Goal: Transaction & Acquisition: Purchase product/service

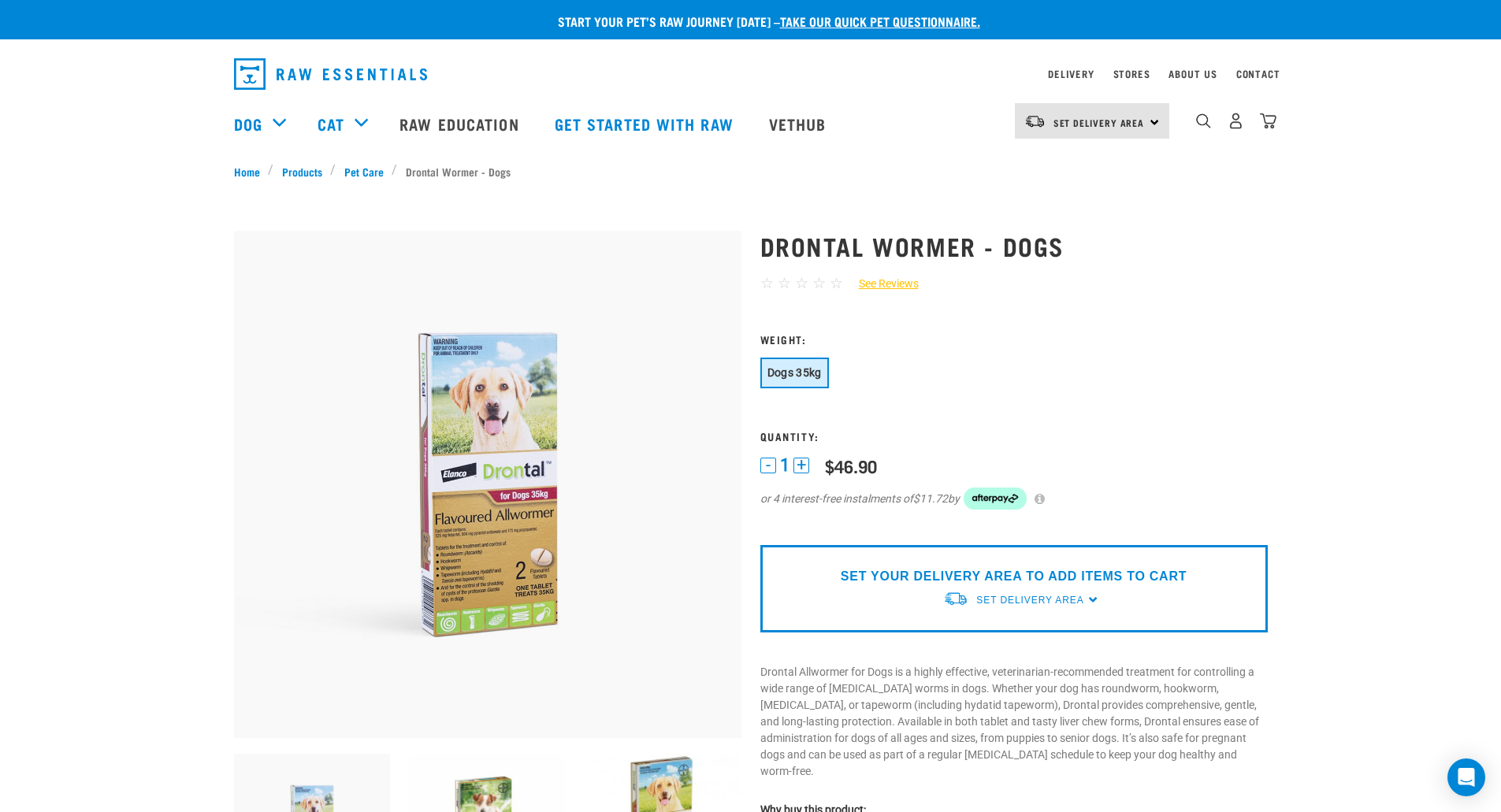
click at [460, 172] on li "Drontal Wormer - Dogs" at bounding box center [454, 172] width 127 height 16
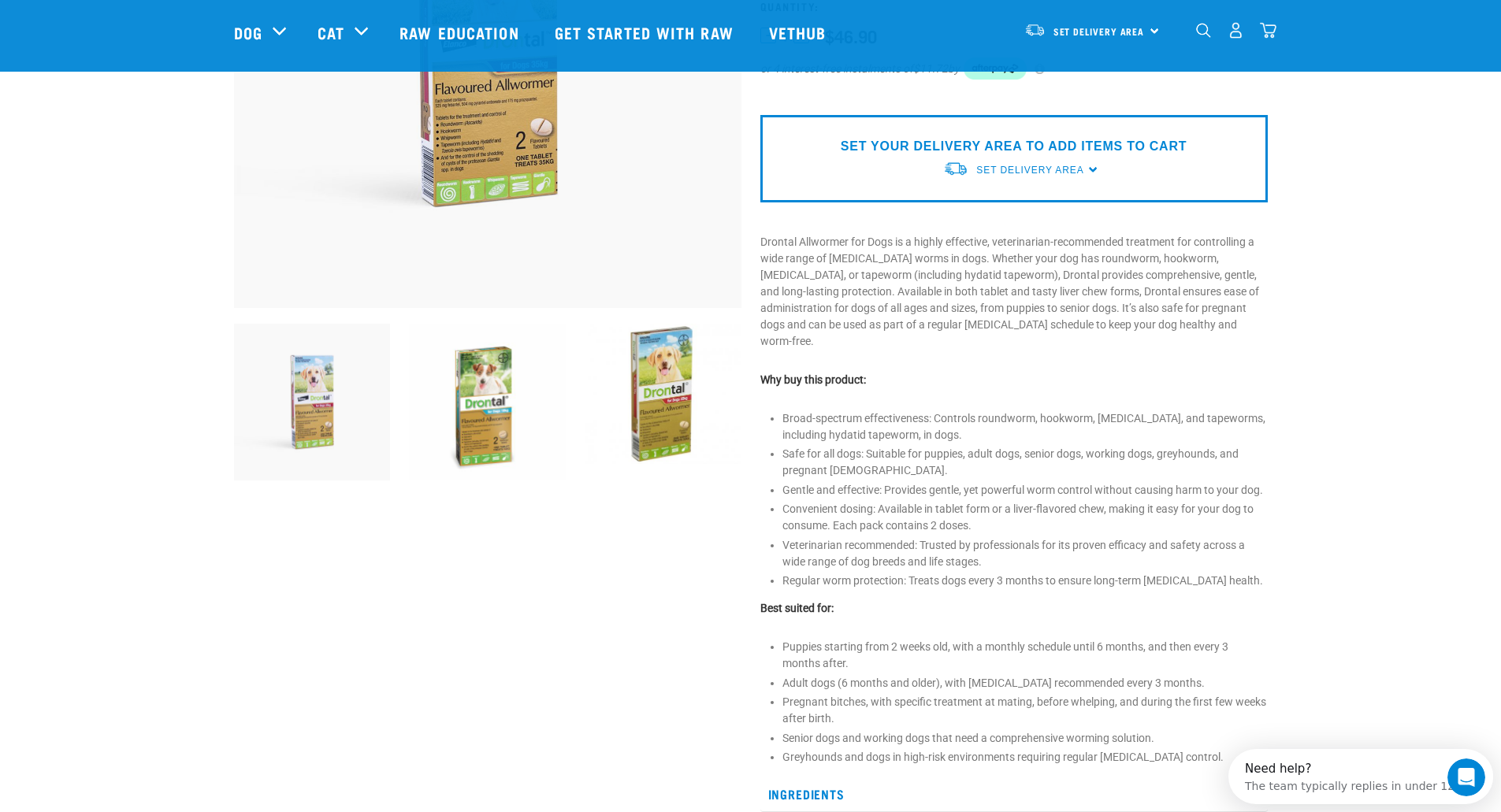
scroll to position [315, 0]
click at [498, 391] on img at bounding box center [487, 401] width 157 height 157
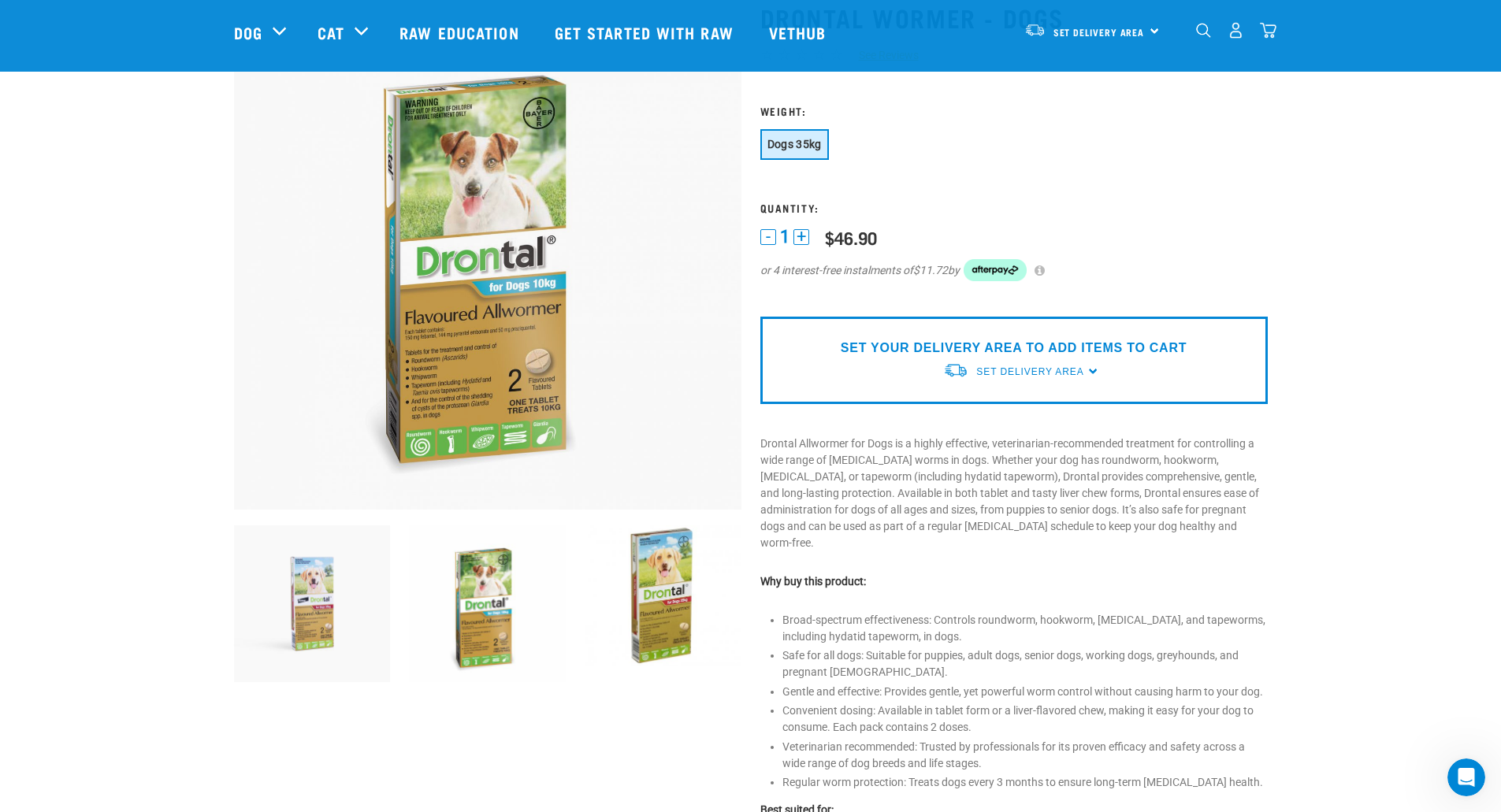
scroll to position [158, 0]
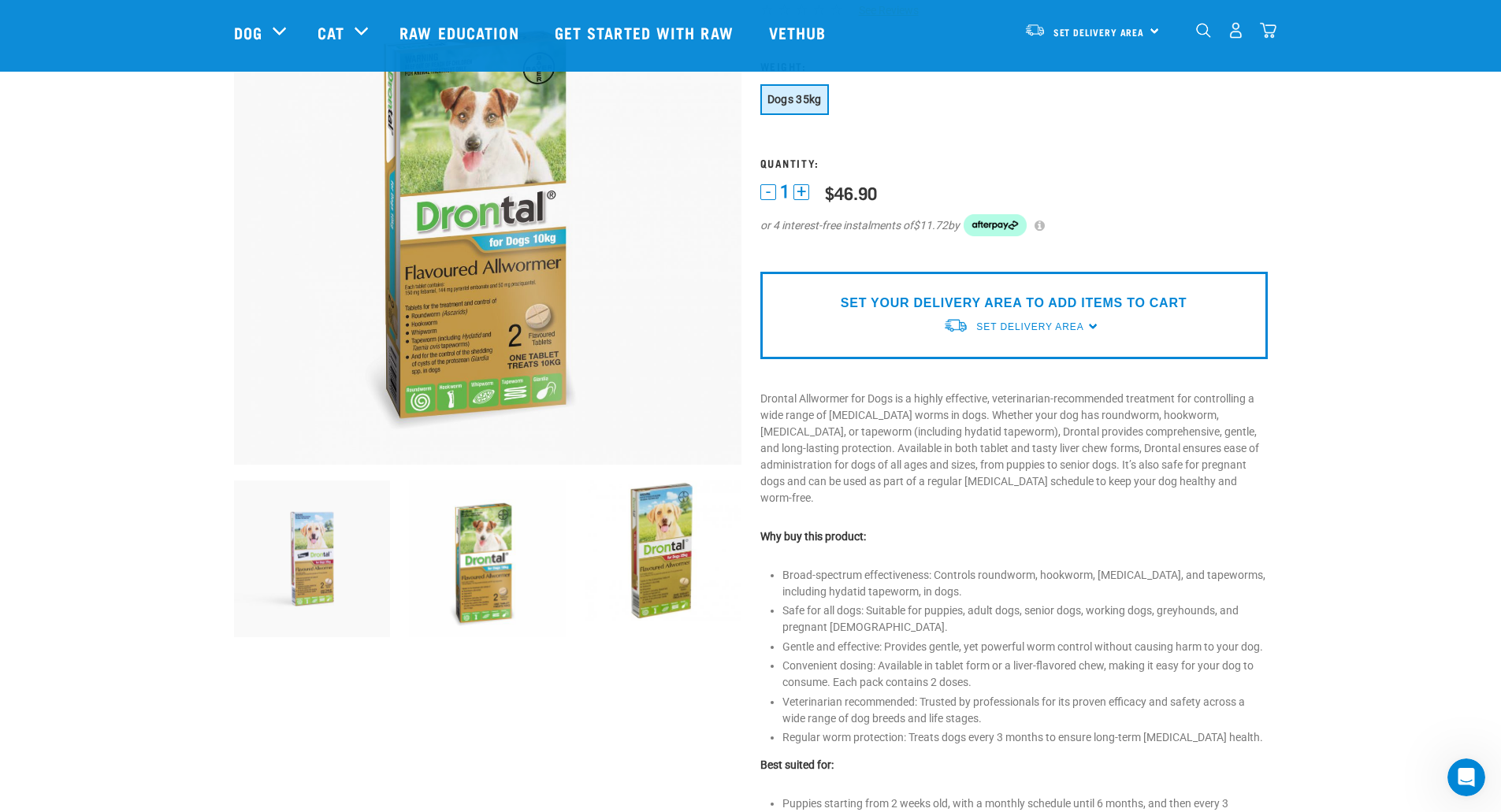
click at [493, 542] on img at bounding box center [487, 559] width 157 height 157
click at [328, 554] on img at bounding box center [312, 559] width 157 height 157
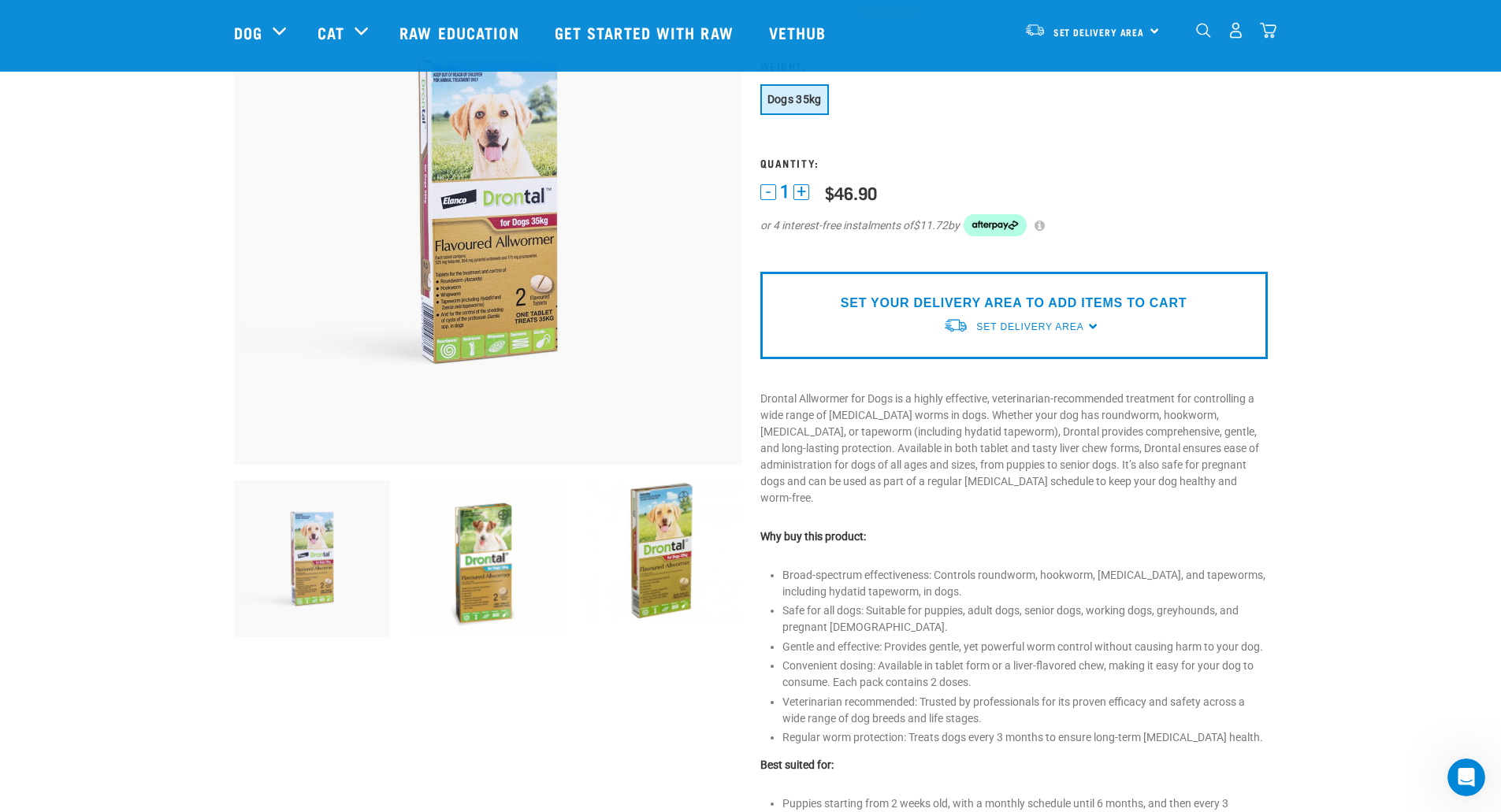
click at [646, 542] on img at bounding box center [663, 551] width 157 height 141
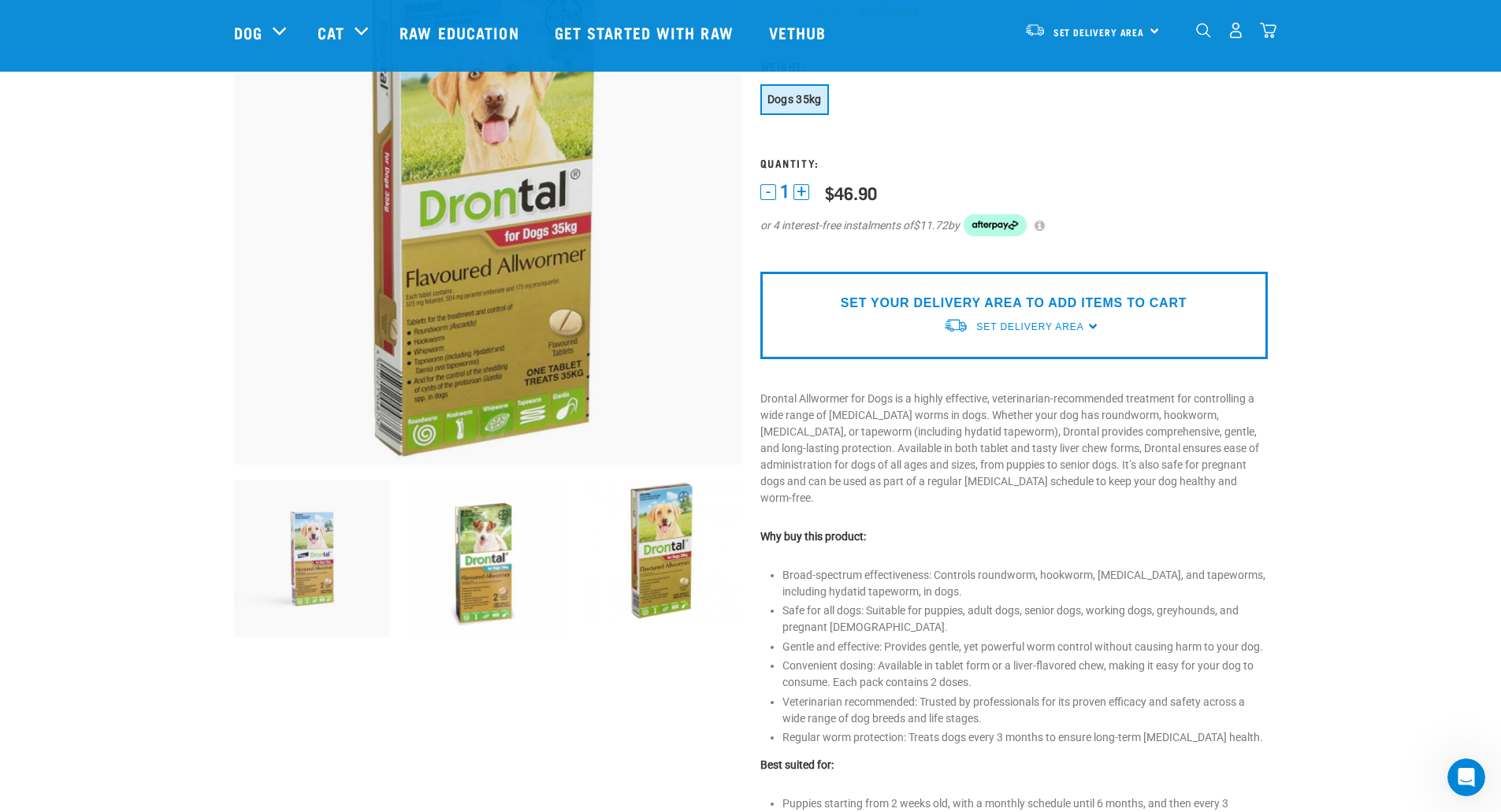
click at [323, 542] on img at bounding box center [312, 559] width 157 height 157
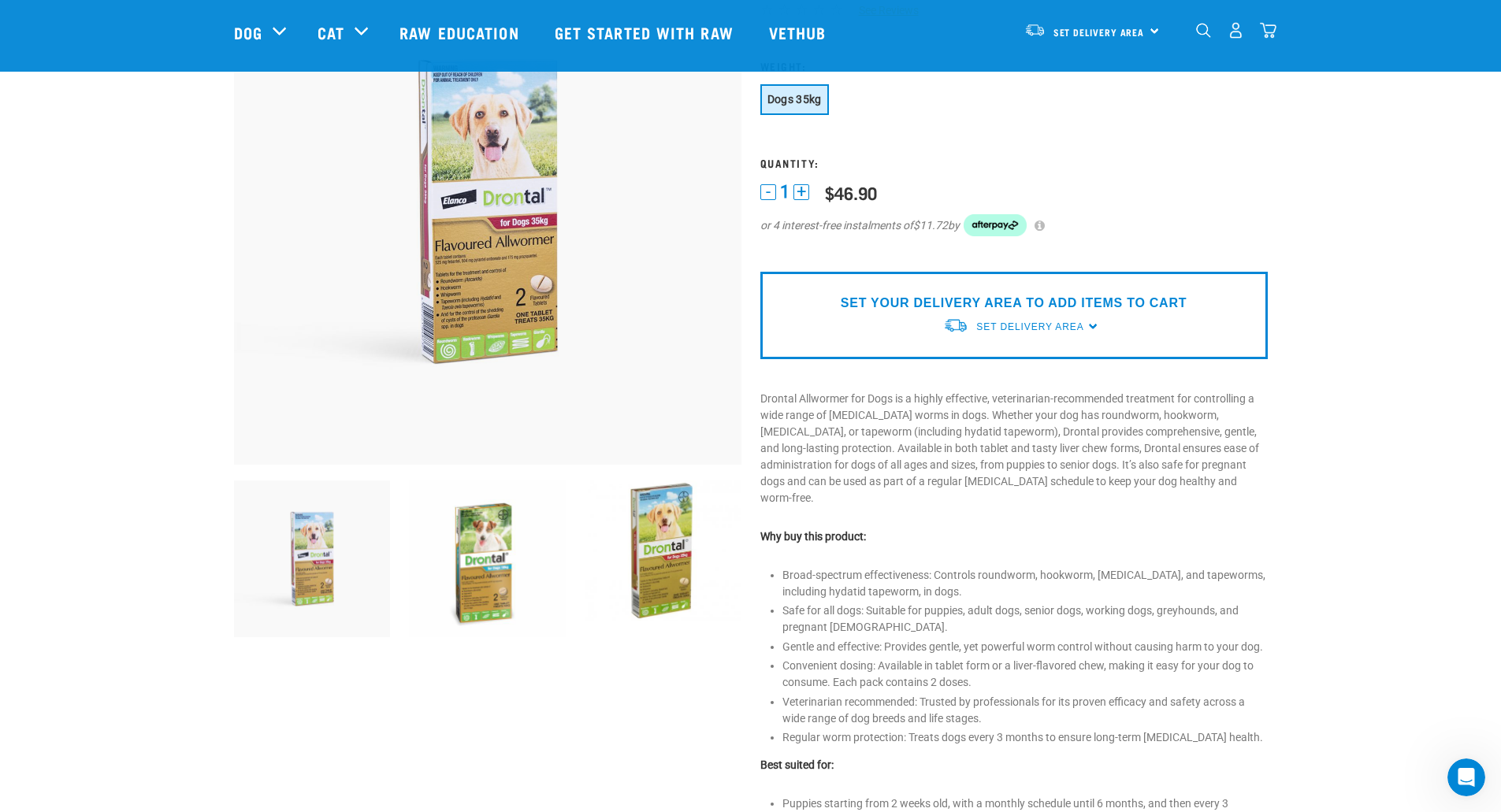
click at [478, 569] on img at bounding box center [487, 559] width 157 height 157
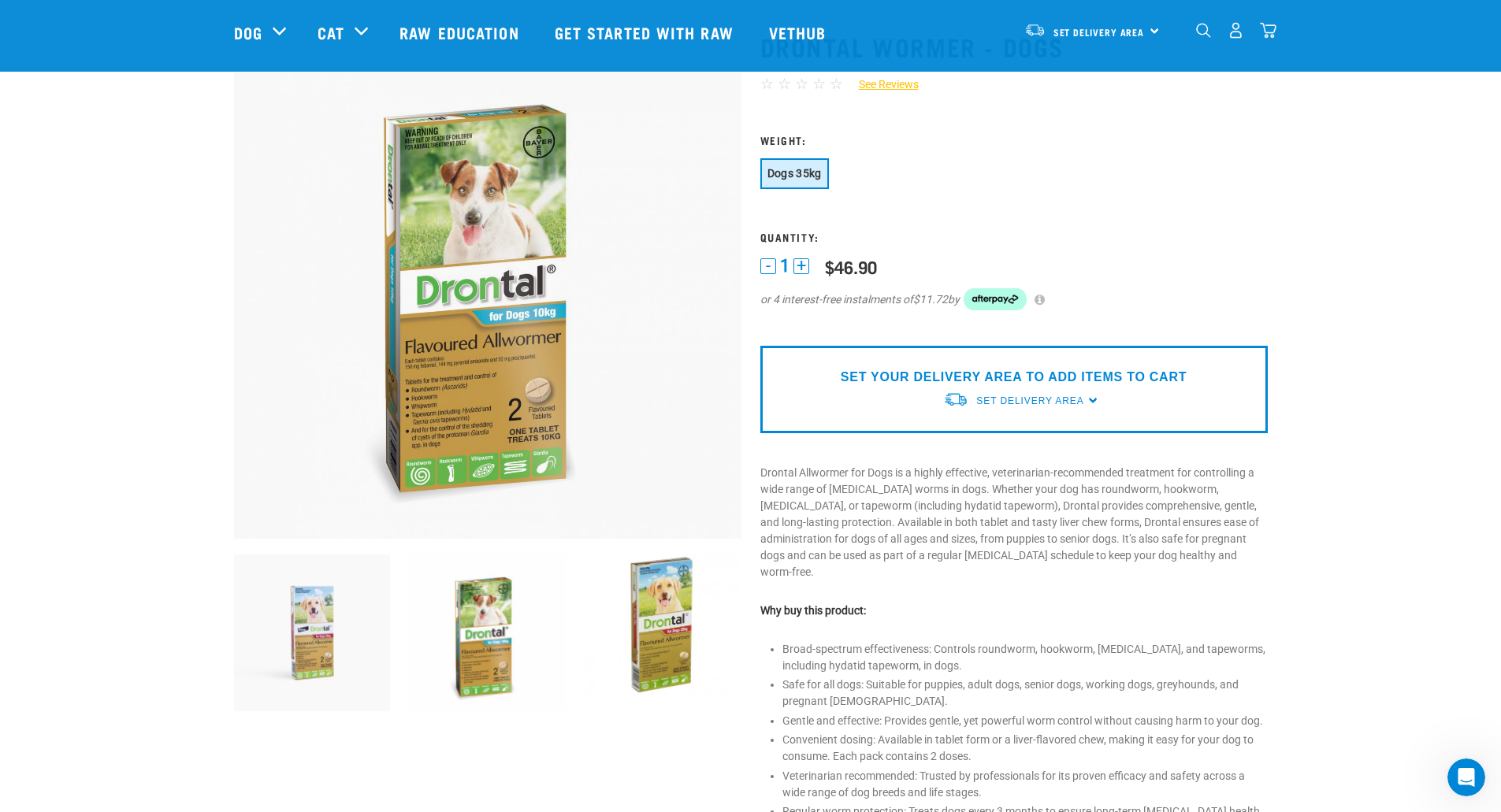
scroll to position [0, 0]
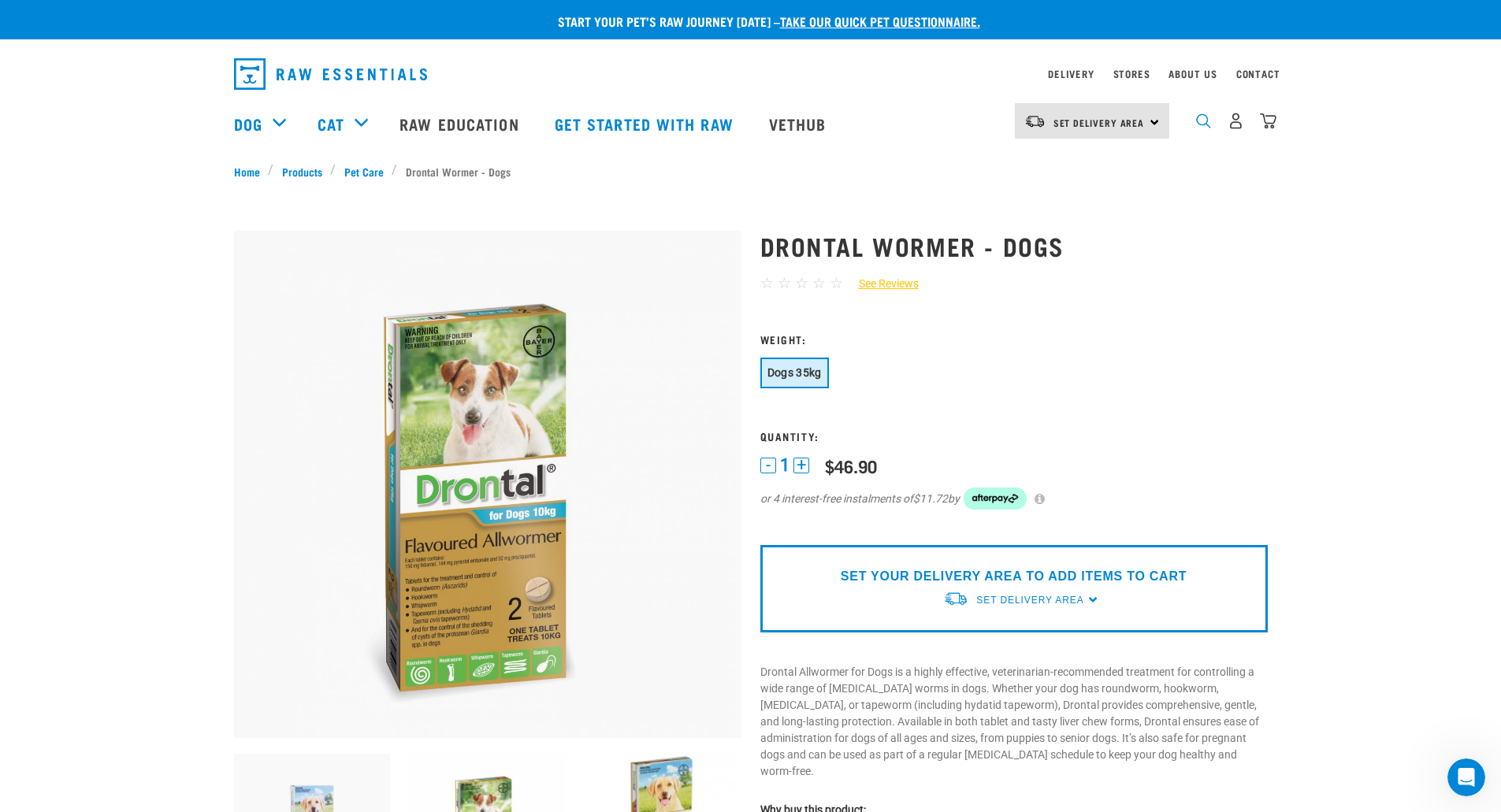
click at [1203, 123] on img "dropdown navigation" at bounding box center [1204, 121] width 15 height 15
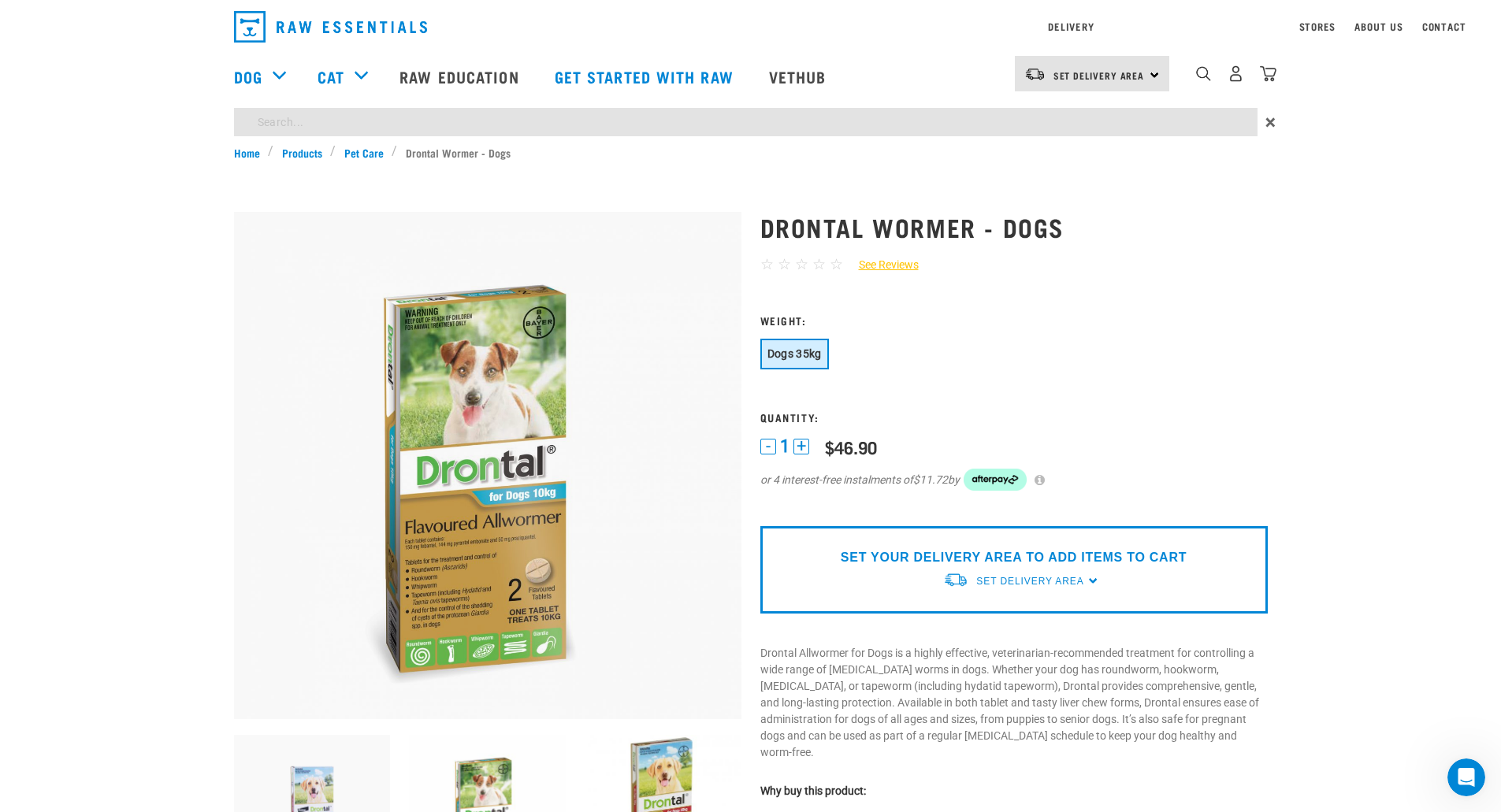
click at [295, 127] on input "search" at bounding box center [745, 122] width 1024 height 29
type input "drontal"
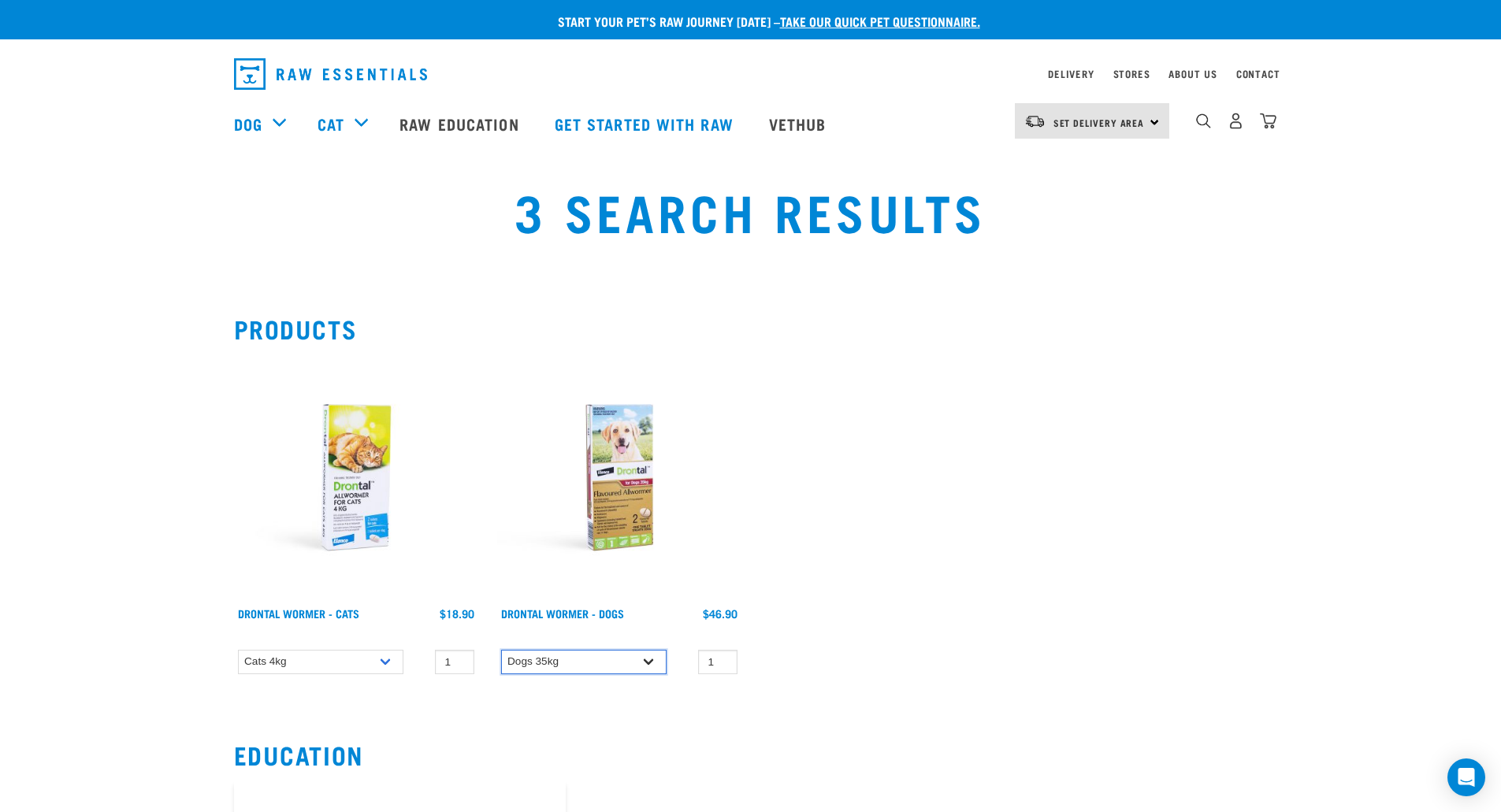
click at [649, 659] on select "Dogs 35kg" at bounding box center [583, 663] width 166 height 25
click at [646, 662] on select "Dogs 35kg" at bounding box center [583, 663] width 166 height 25
click at [394, 664] on select "Cats 4kg Cats 6kg" at bounding box center [320, 663] width 166 height 25
